Goal: Find specific page/section: Find specific page/section

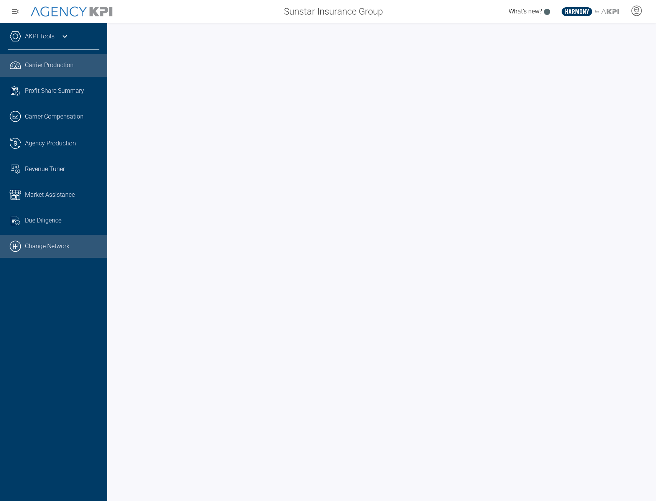
click at [39, 243] on link ".cls-1{fill:none;stroke:#000;stroke-linecap:round;stroke-linejoin:round;stroke-…" at bounding box center [53, 246] width 107 height 23
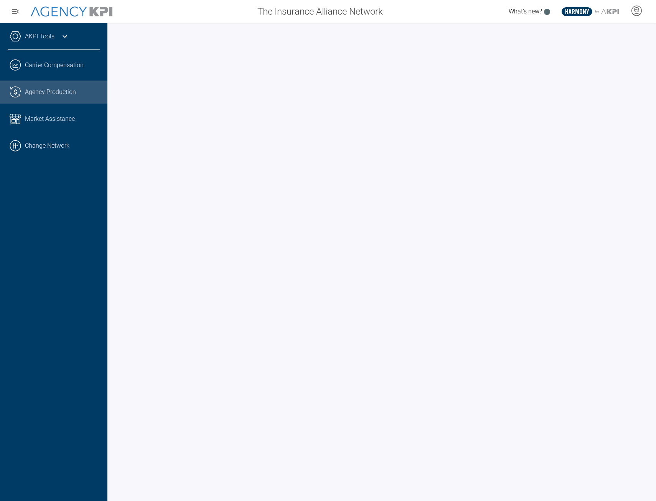
click at [46, 82] on link ".cls-1{fill:none;stroke:#221f20;stroke-linecap:round;stroke-linejoin:round;stro…" at bounding box center [53, 92] width 107 height 23
click at [50, 42] on div "AKPI Tools" at bounding box center [54, 40] width 92 height 19
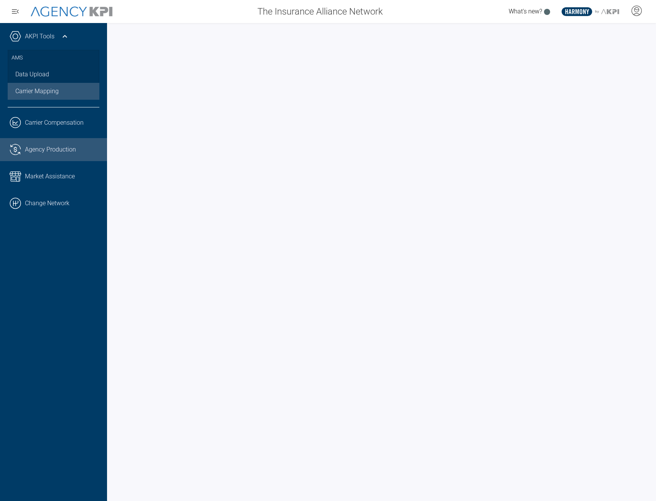
click at [45, 94] on link "Carrier Mapping" at bounding box center [54, 91] width 92 height 17
